Goal: Navigation & Orientation: Understand site structure

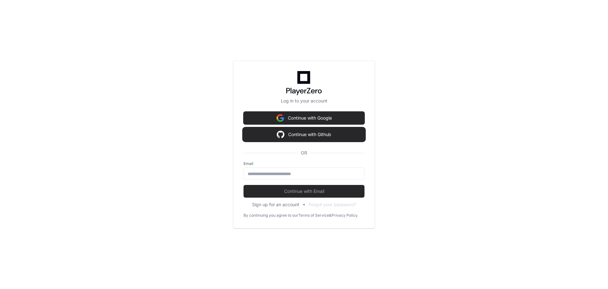
click at [308, 137] on button "Continue with Github" at bounding box center [304, 134] width 121 height 13
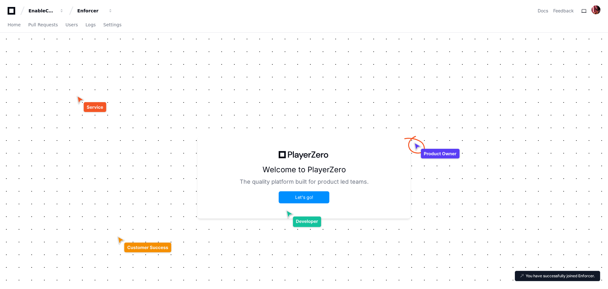
click at [247, 109] on div "Welcome to PlayerZero The quality platform built for product led teams. Let's g…" at bounding box center [304, 177] width 608 height 289
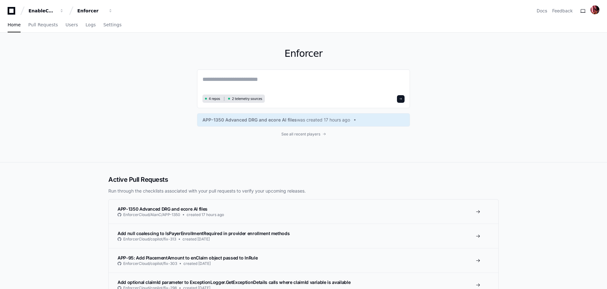
click at [162, 103] on div "Enforcer 4 repos 2 telemetry sources APP-1350 Advanced DRG and ecore AI files w…" at bounding box center [303, 97] width 405 height 129
click at [72, 26] on div "Home Pull Requests Users Logs Settings" at bounding box center [65, 25] width 114 height 15
click at [70, 26] on span "Users" at bounding box center [72, 25] width 12 height 4
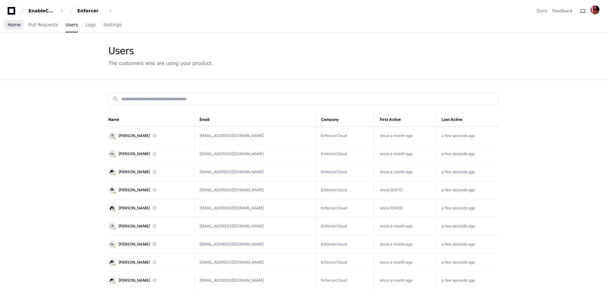
click at [17, 27] on span "Home" at bounding box center [14, 25] width 13 height 4
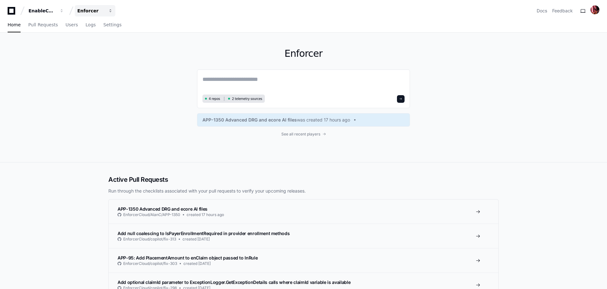
click at [115, 10] on button "Enforcer" at bounding box center [95, 10] width 41 height 11
click at [112, 10] on span "button" at bounding box center [110, 11] width 4 height 4
click at [136, 109] on div "Enforcer 4 repos 2 telemetry sources APP-1350 Advanced DRG and ecore AI files w…" at bounding box center [303, 97] width 405 height 129
click at [245, 97] on span "2 telemetry sources" at bounding box center [247, 98] width 30 height 5
